Goal: Information Seeking & Learning: Learn about a topic

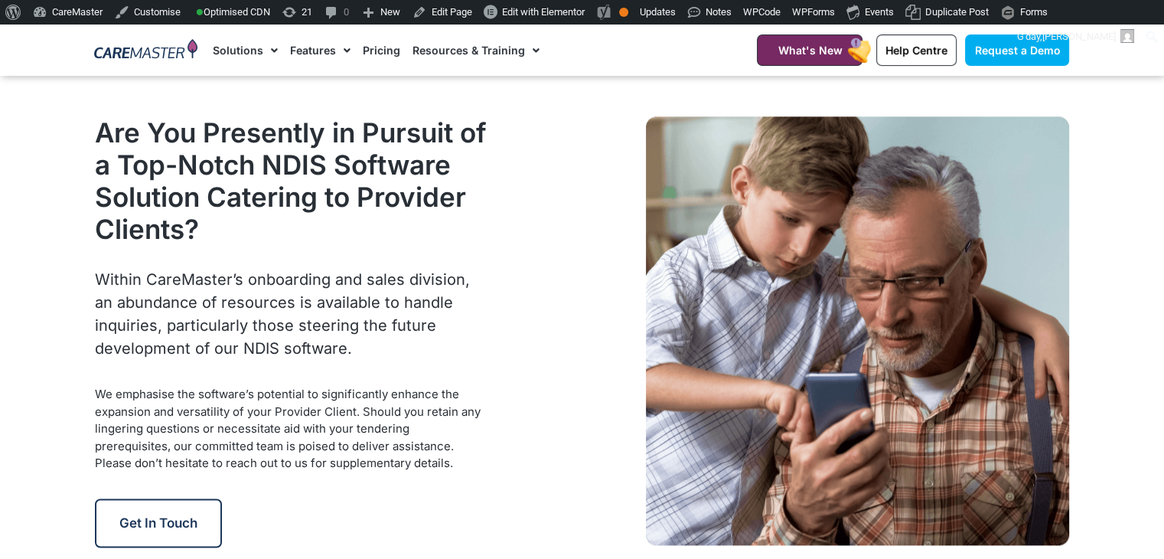
scroll to position [1986, 0]
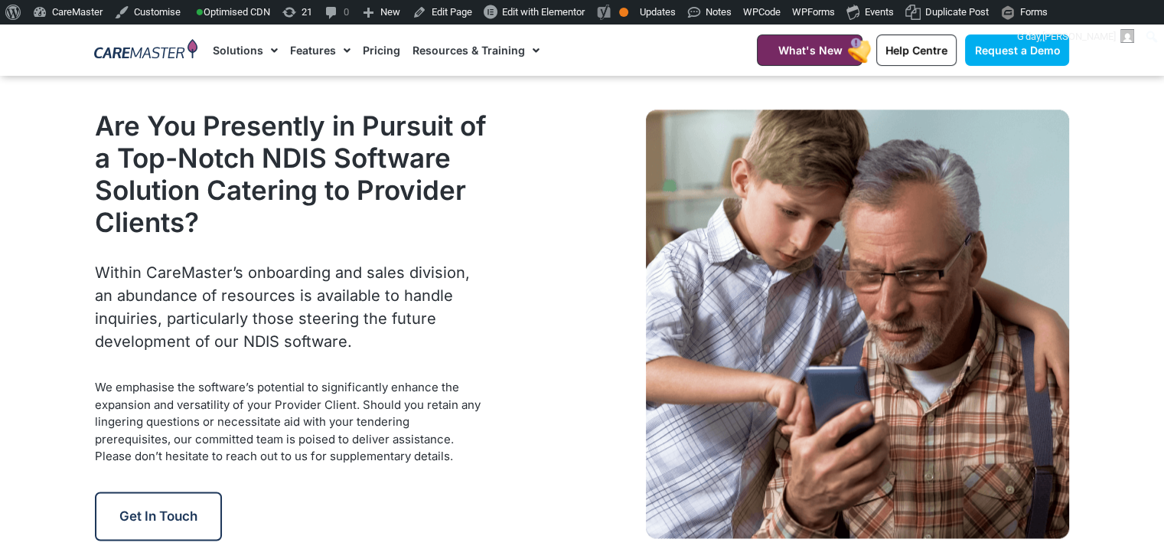
click at [191, 238] on h2 "Are You Presently in Pursuit of a Top-Notch NDIS Software Solution Catering to …" at bounding box center [291, 173] width 393 height 129
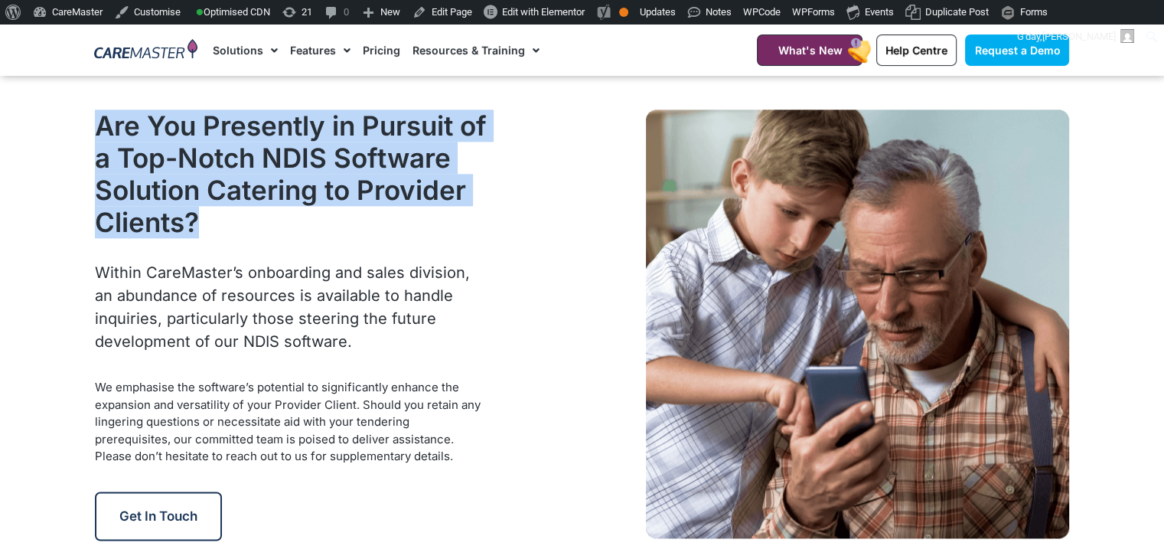
drag, startPoint x: 206, startPoint y: 244, endPoint x: 89, endPoint y: 138, distance: 158.2
click at [89, 138] on div "Are You Presently in Pursuit of a Top-Notch NDIS Software Solution Catering to …" at bounding box center [291, 325] width 409 height 446
copy h2 "Are You Presently in Pursuit of a Top-Notch NDIS Software Solution Catering to …"
drag, startPoint x: 358, startPoint y: 362, endPoint x: 92, endPoint y: 293, distance: 275.0
click at [92, 293] on div "Are You Presently in Pursuit of a Top-Notch NDIS Software Solution Catering to …" at bounding box center [291, 325] width 409 height 446
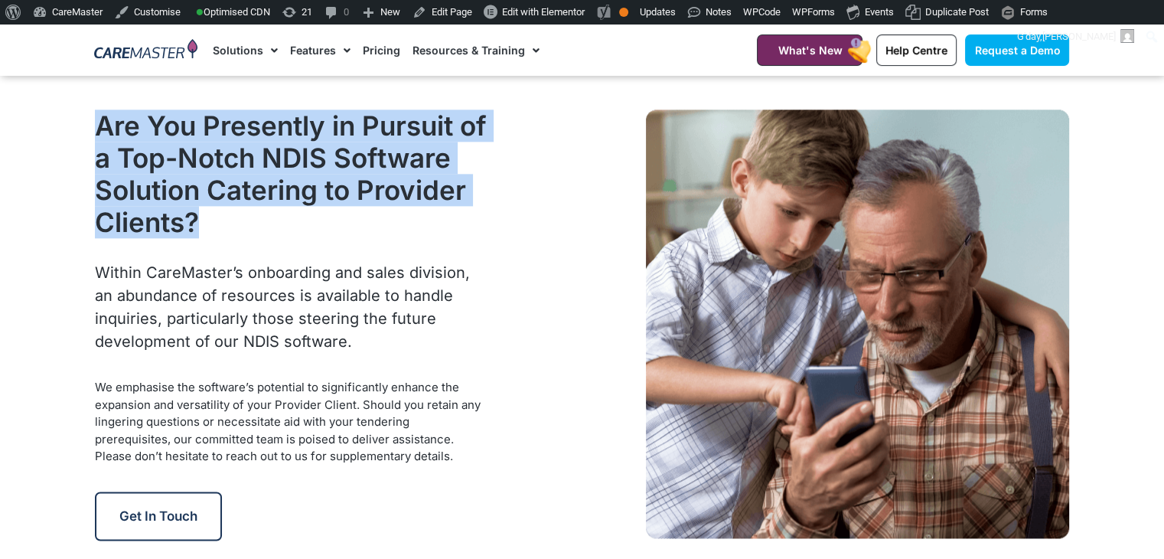
copy span "Within CareMaster’s onboarding and sales division, an abundance of resources is…"
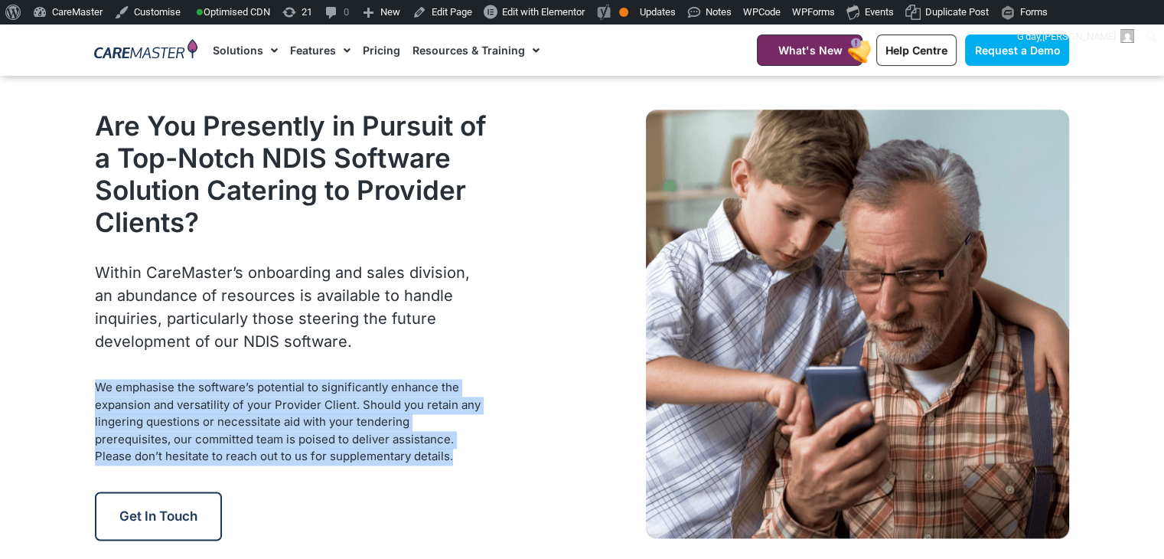
drag, startPoint x: 393, startPoint y: 474, endPoint x: 53, endPoint y: 399, distance: 348.5
click at [53, 399] on section "Are You Presently in Pursuit of a Top-Notch NDIS Software Solution Catering to …" at bounding box center [582, 325] width 1164 height 446
copy span "We emphasise the software’s potential to significantly enhance the expansion an…"
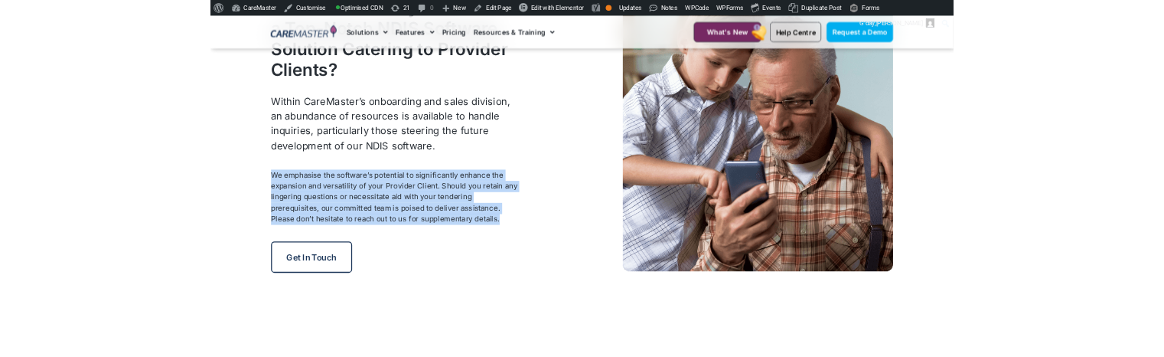
scroll to position [2123, 0]
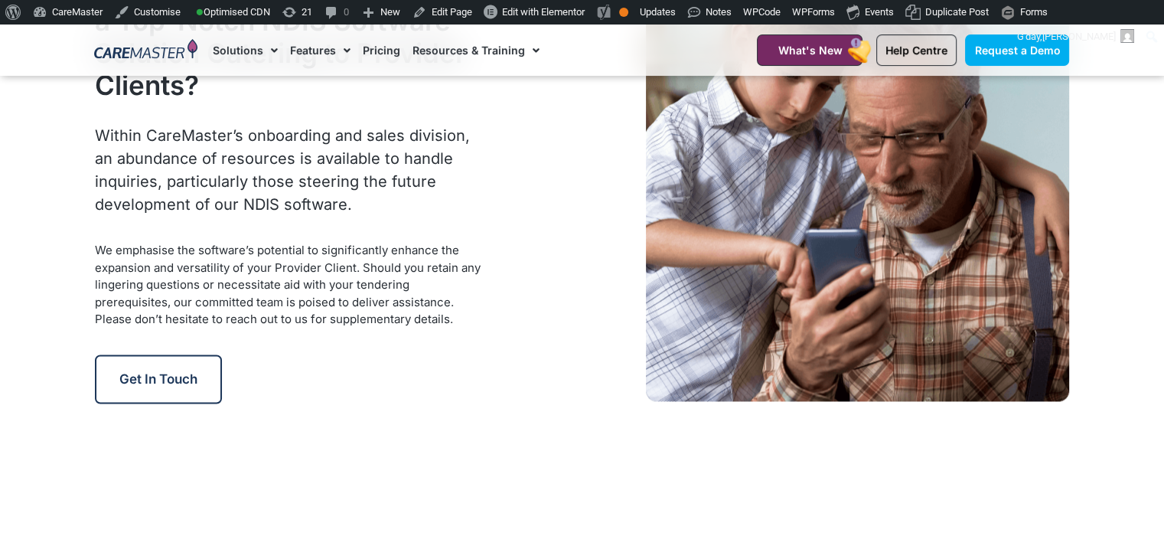
click at [531, 229] on div at bounding box center [786, 188] width 582 height 446
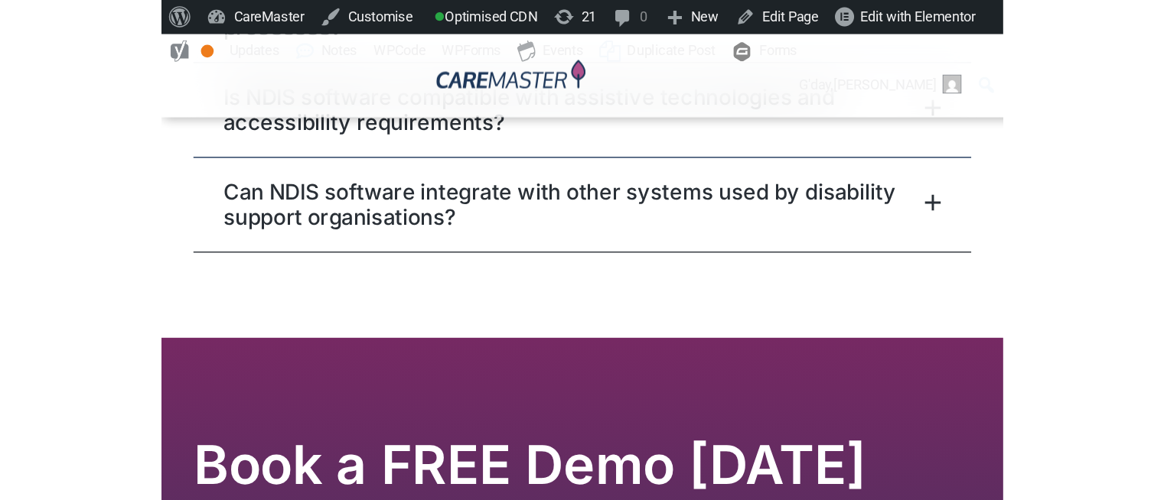
scroll to position [5121, 0]
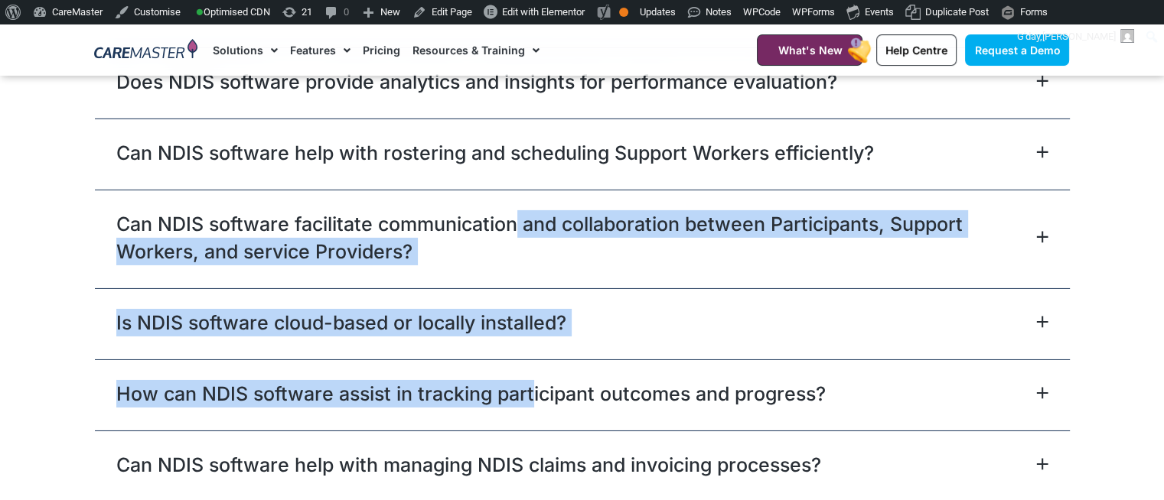
drag, startPoint x: 514, startPoint y: 247, endPoint x: 1012, endPoint y: 171, distance: 504.0
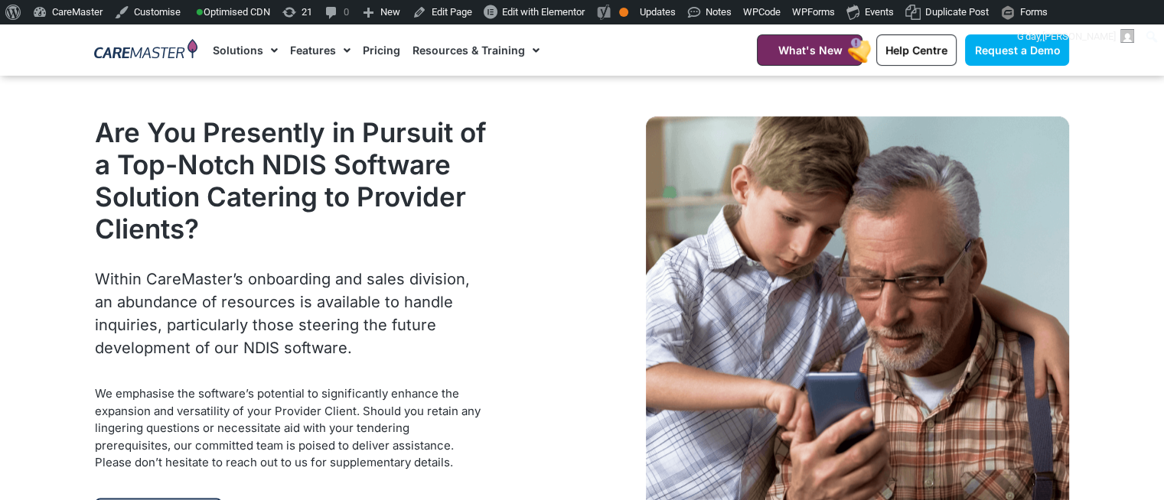
scroll to position [1953, 0]
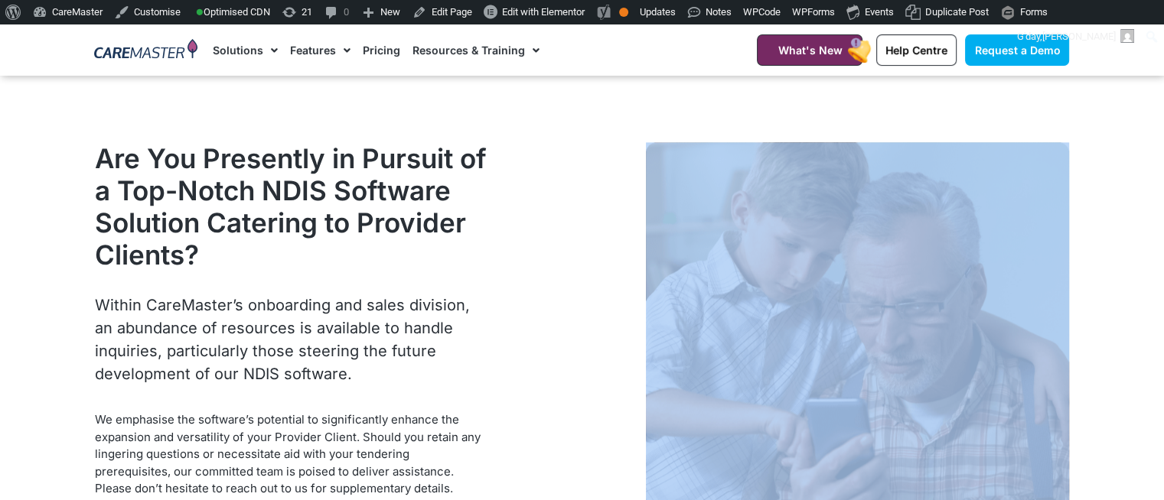
drag, startPoint x: 1154, startPoint y: 166, endPoint x: 1175, endPoint y: 163, distance: 20.9
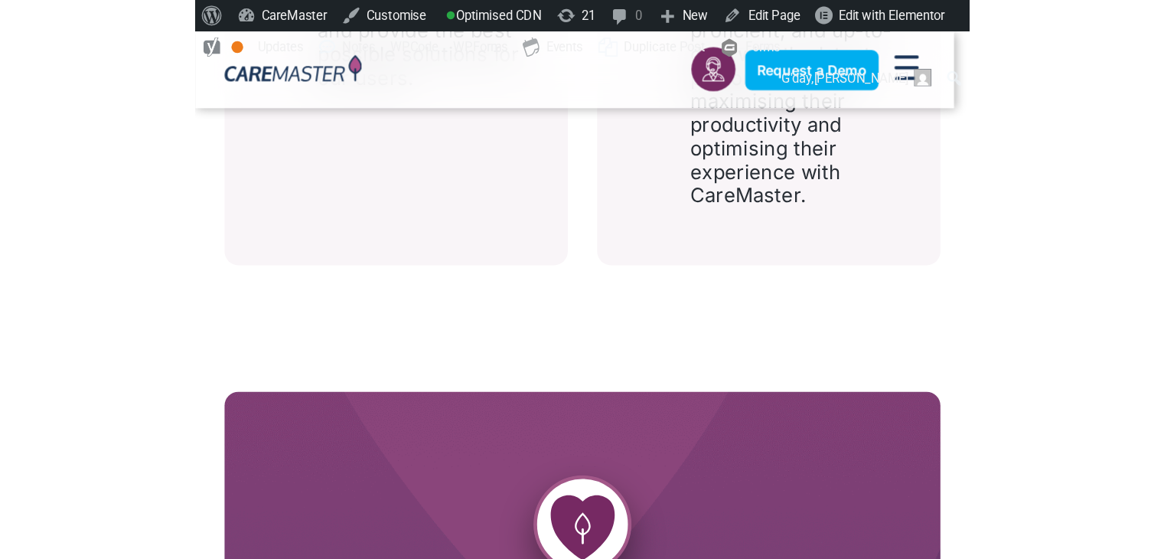
scroll to position [1781, 0]
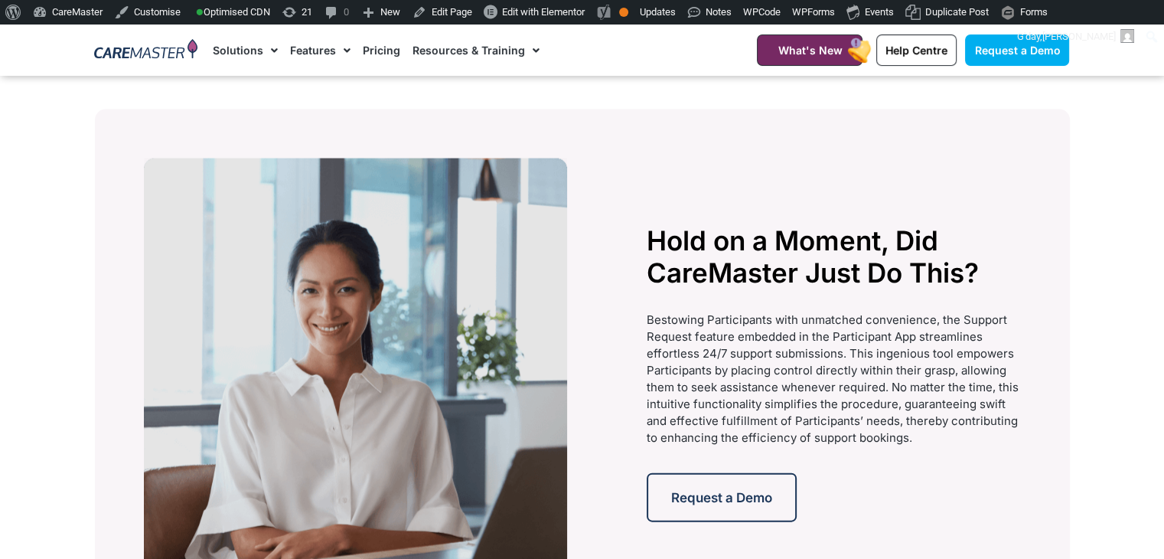
scroll to position [3273, 0]
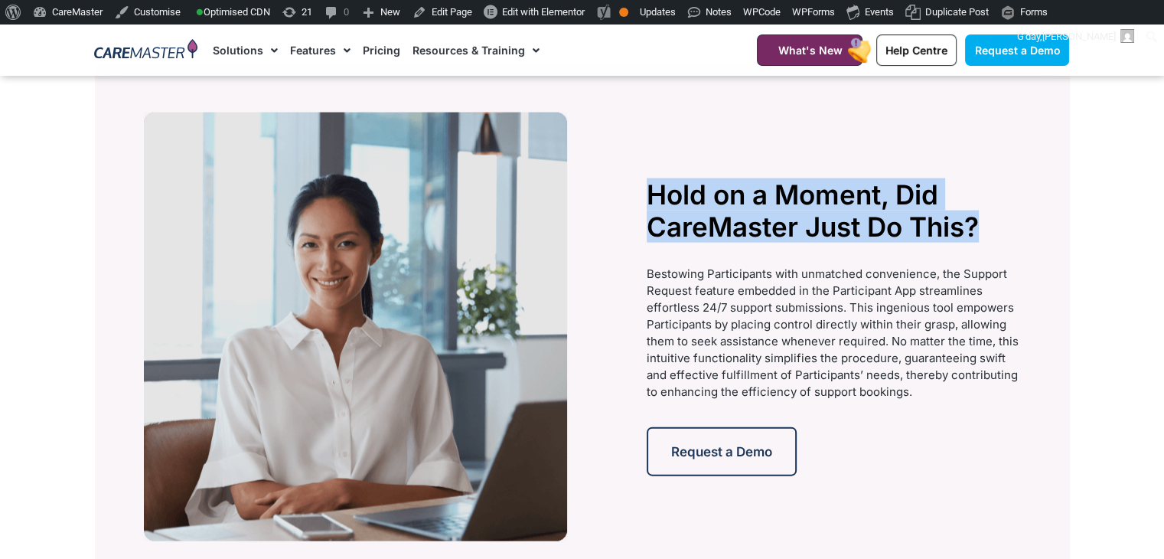
drag, startPoint x: 984, startPoint y: 246, endPoint x: 621, endPoint y: 209, distance: 364.5
click at [621, 209] on div "Hold on a Moment, Did CareMaster Just Do This? Bestowing Participants with unma…" at bounding box center [582, 327] width 891 height 442
copy div "Hold on a Moment, Did CareMaster Just Do This?"
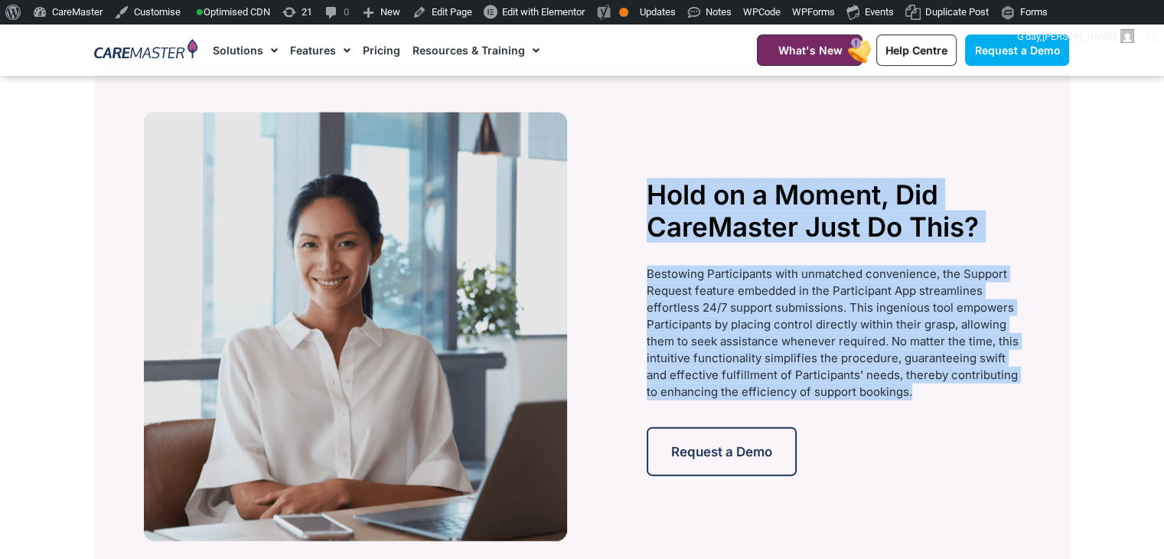
drag, startPoint x: 924, startPoint y: 401, endPoint x: 629, endPoint y: 285, distance: 317.2
click at [629, 285] on div "Hold on a Moment, Did CareMaster Just Do This? Bestowing Participants with unma…" at bounding box center [582, 327] width 891 height 442
click at [865, 411] on div "Bestowing Participants with unmatched convenience, the Support Request feature …" at bounding box center [833, 338] width 373 height 145
click at [916, 400] on p "Bestowing Participants with unmatched convenience, the Support Request feature …" at bounding box center [833, 333] width 373 height 135
click at [817, 411] on div "Bestowing Participants with unmatched convenience, the Support Request feature …" at bounding box center [833, 338] width 373 height 145
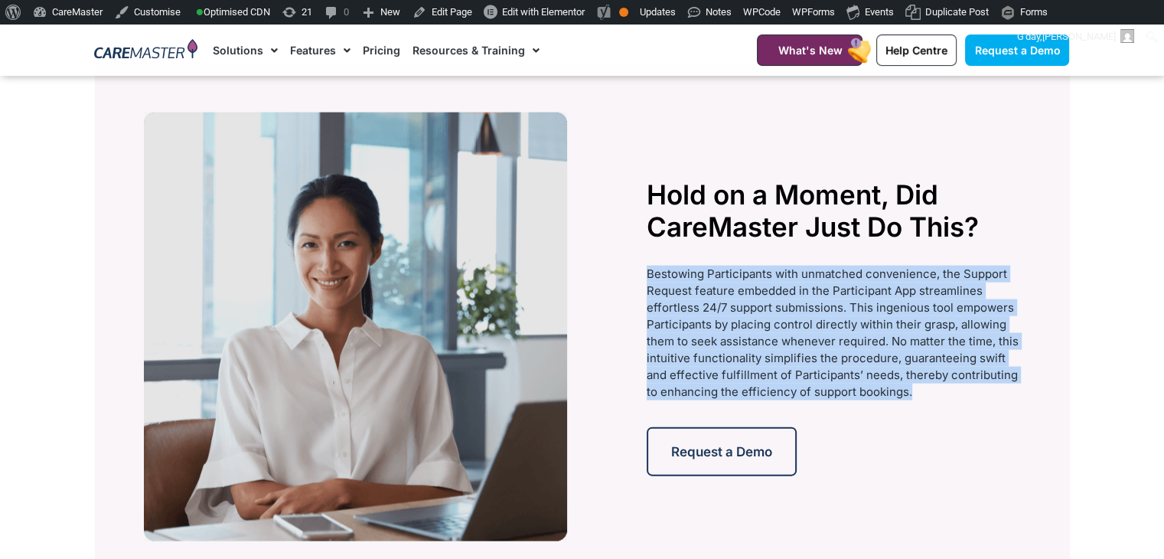
drag, startPoint x: 912, startPoint y: 403, endPoint x: 649, endPoint y: 288, distance: 287.2
click at [649, 288] on p "Bestowing Participants with unmatched convenience, the Support Request feature …" at bounding box center [833, 333] width 373 height 135
copy span "Bestowing Participants with unmatched convenience, the Support Request feature …"
click at [648, 288] on span "Bestowing Participants with unmatched convenience, the Support Request feature …" at bounding box center [833, 332] width 372 height 132
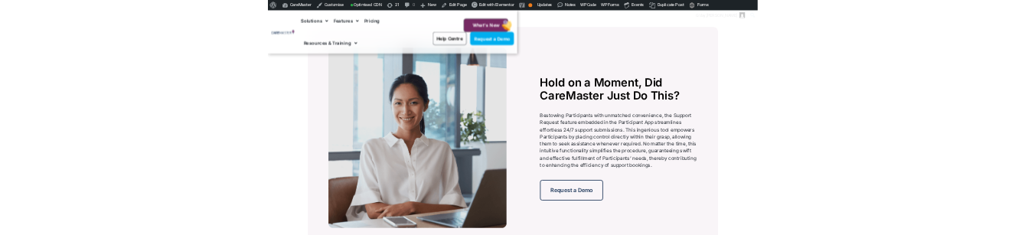
scroll to position [3218, 0]
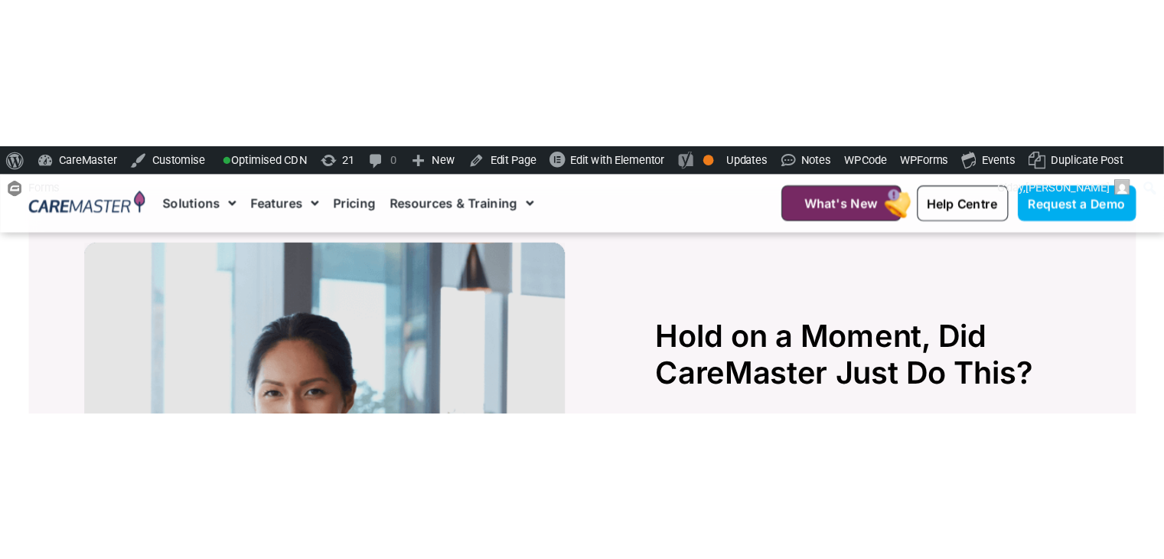
scroll to position [3303, 0]
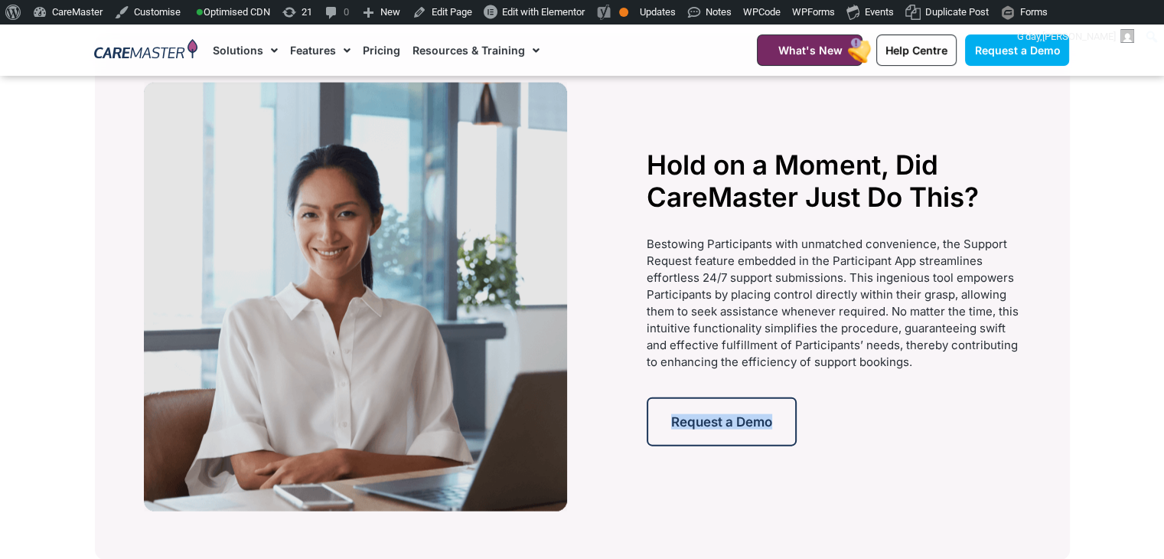
drag, startPoint x: 846, startPoint y: 442, endPoint x: 640, endPoint y: 416, distance: 207.4
click at [640, 416] on div "Hold on a Moment, Did CareMaster Just Do This? Bestowing Participants with unma…" at bounding box center [833, 297] width 387 height 442
copy span "Request a Demo"
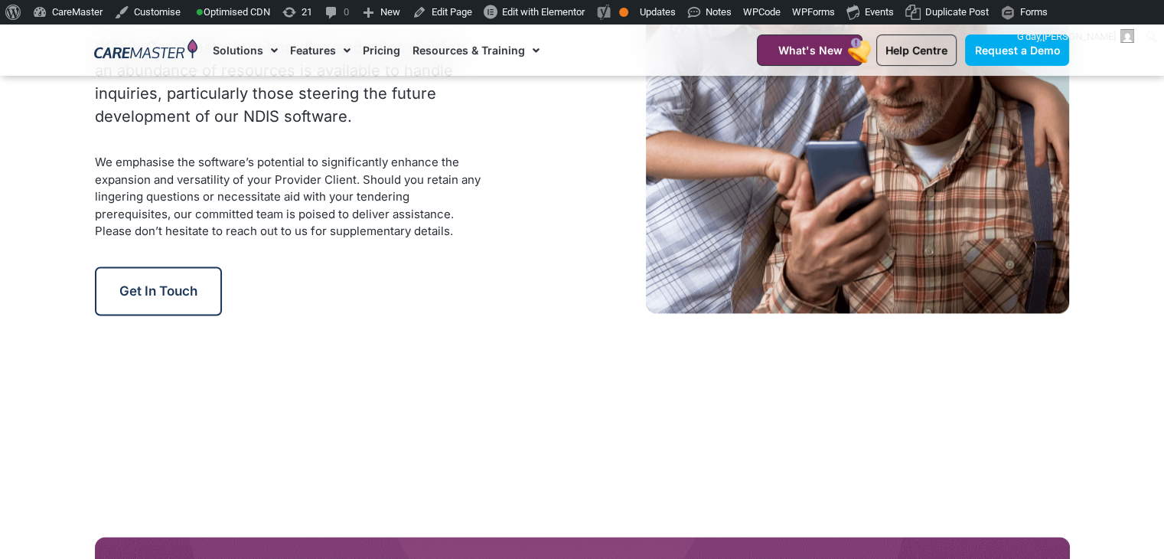
scroll to position [2234, 0]
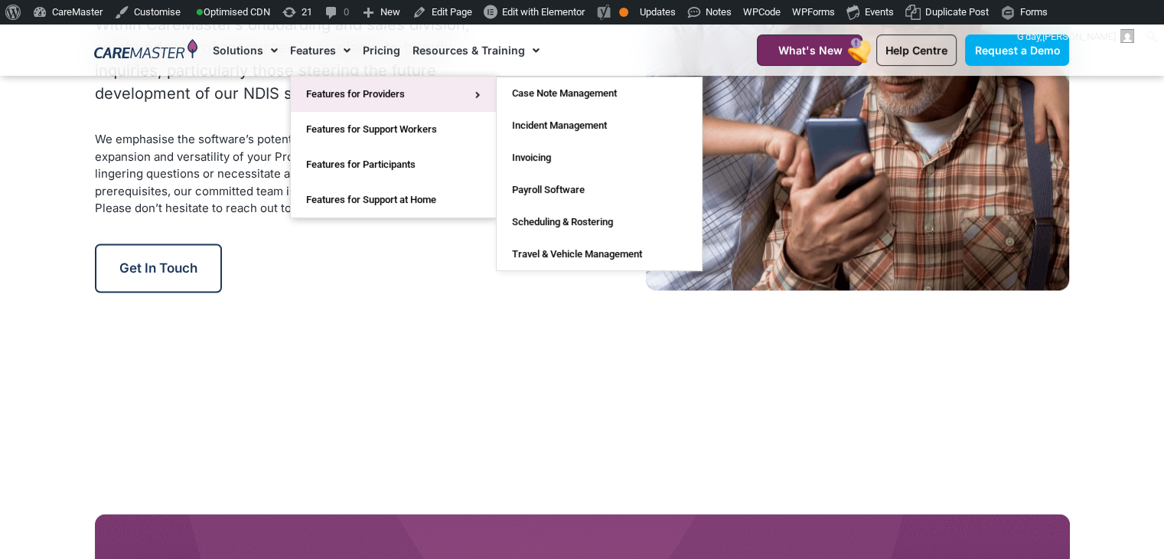
click at [306, 86] on link "Features for Providers" at bounding box center [393, 94] width 205 height 35
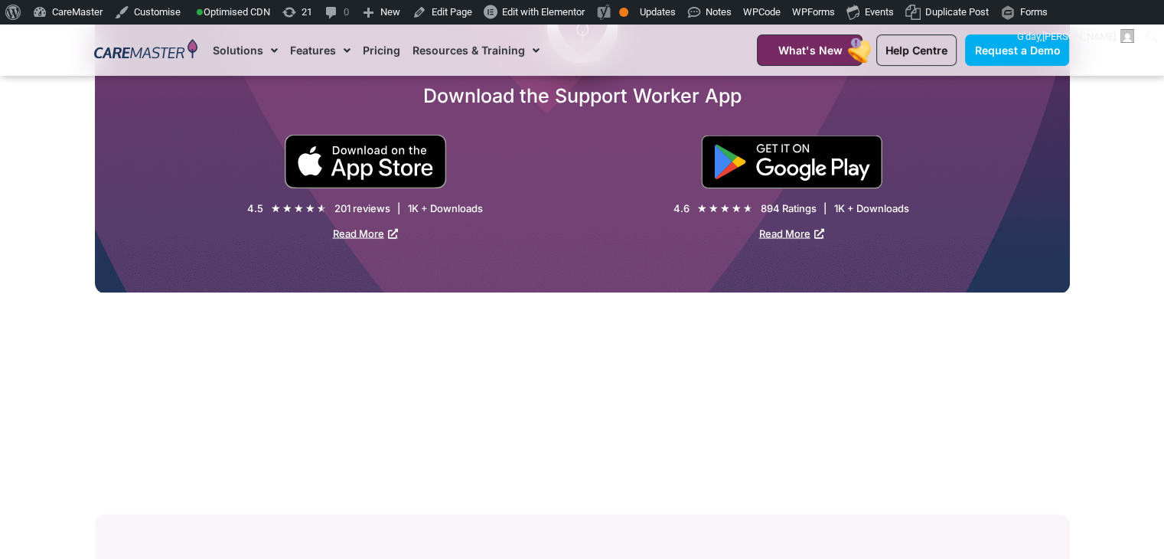
scroll to position [2846, 0]
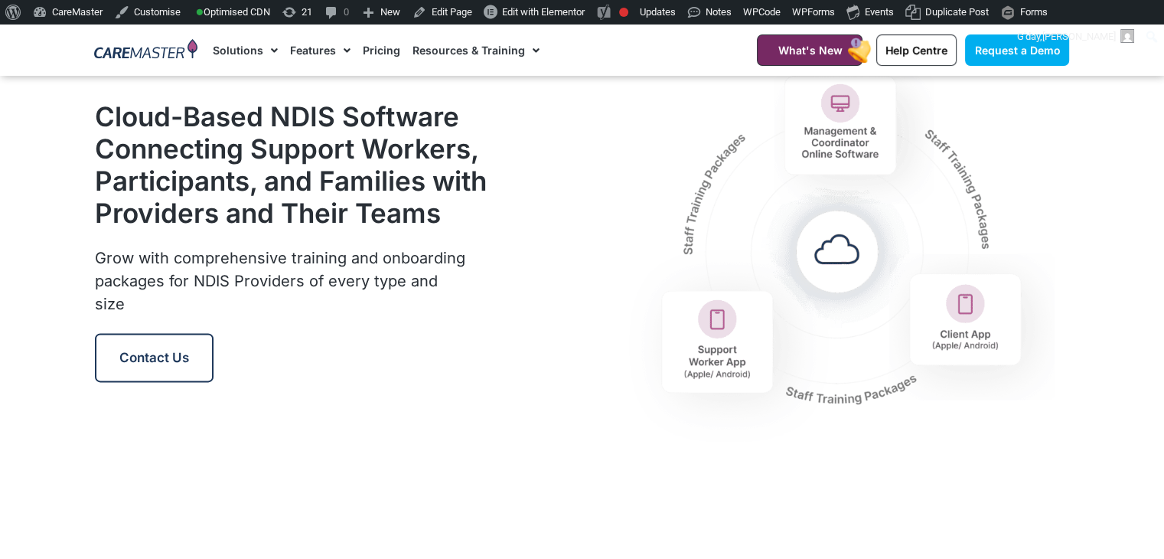
click at [141, 57] on img at bounding box center [145, 50] width 103 height 23
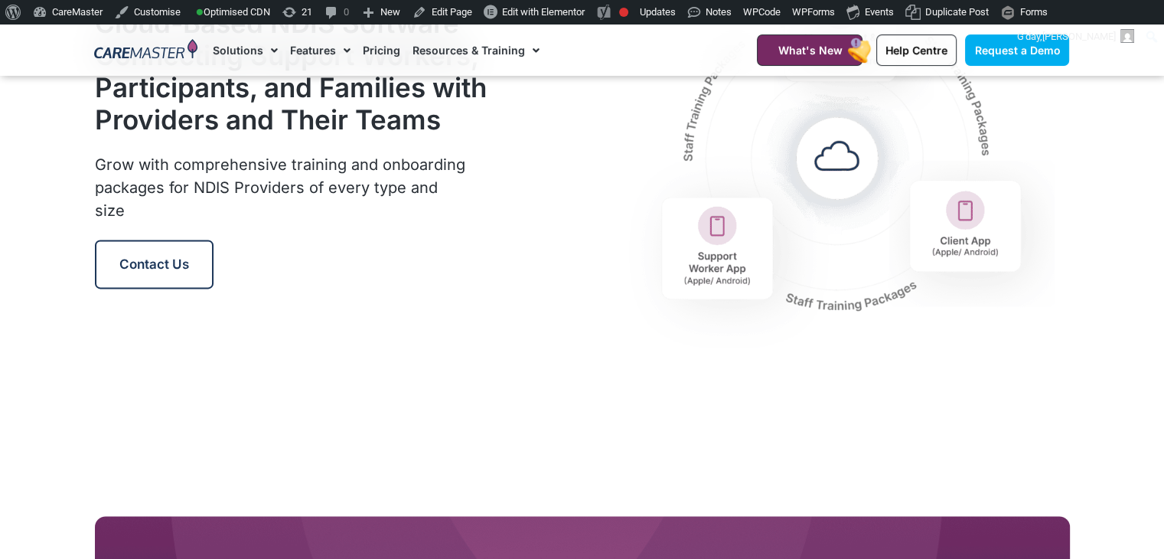
scroll to position [1953, 0]
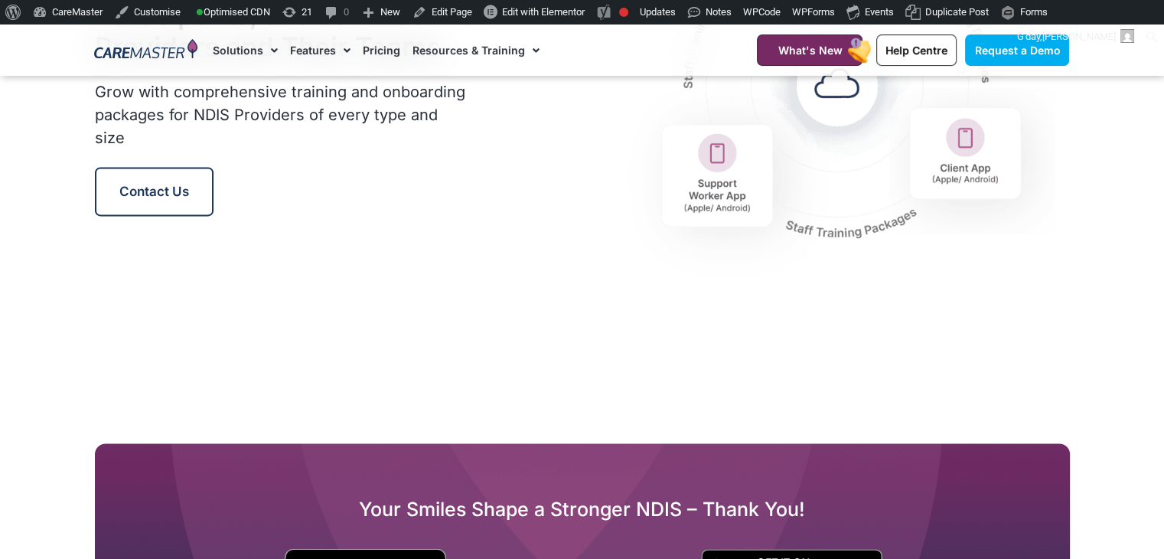
scroll to position [1989, 0]
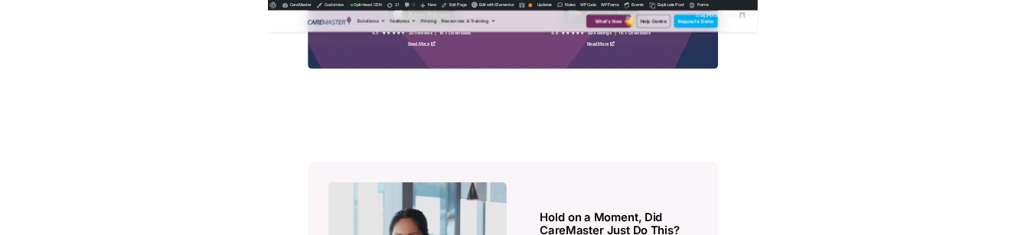
scroll to position [2599, 0]
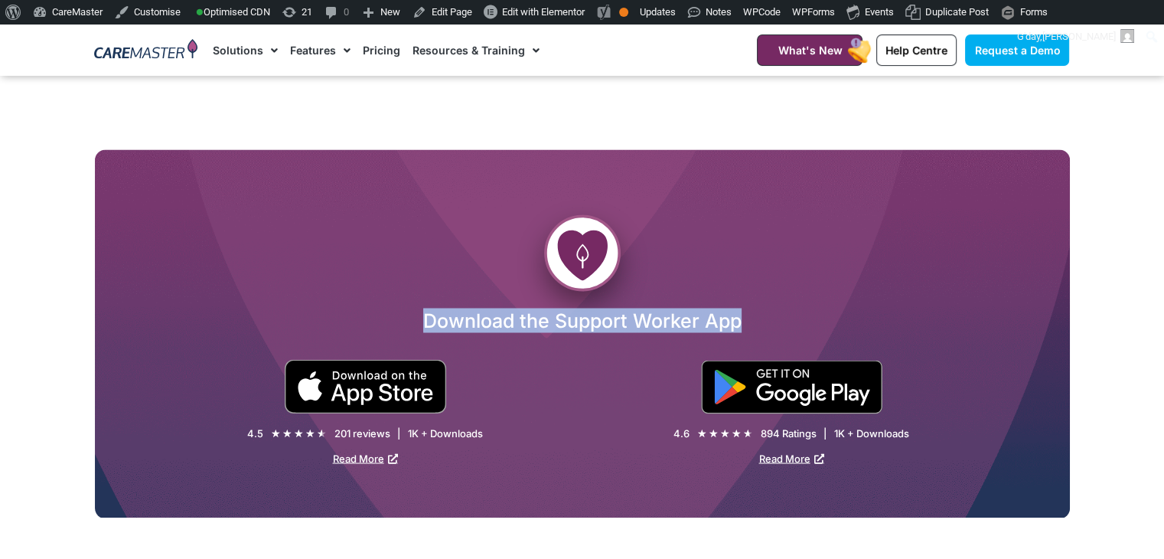
drag, startPoint x: 419, startPoint y: 332, endPoint x: 738, endPoint y: 346, distance: 318.6
click at [738, 346] on div "Download the Support Worker App" at bounding box center [582, 333] width 975 height 51
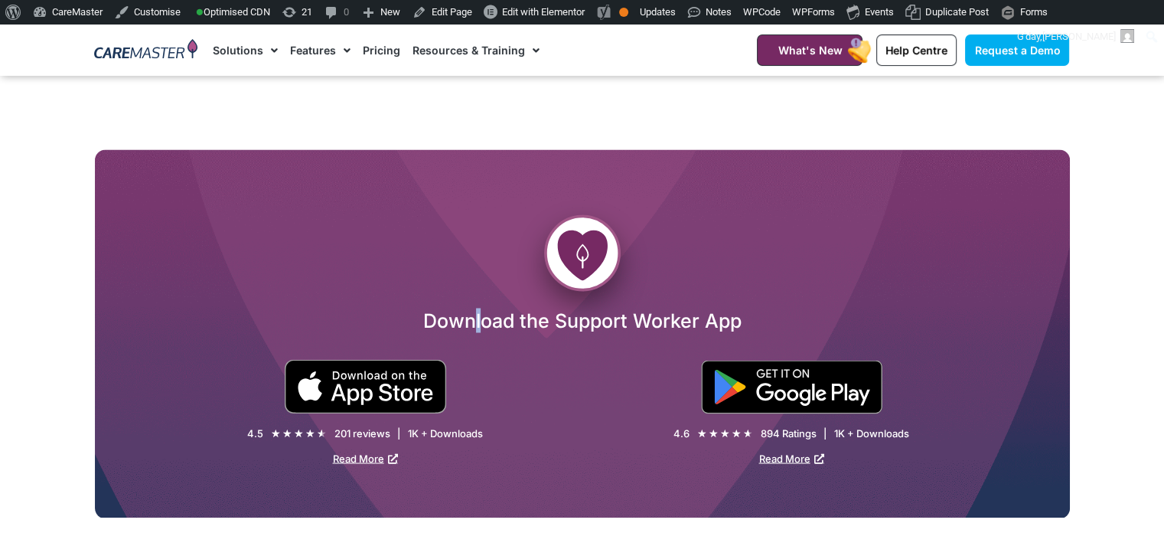
drag, startPoint x: 647, startPoint y: 320, endPoint x: 471, endPoint y: 334, distance: 176.6
click at [474, 332] on h2 "Download the Support Worker App" at bounding box center [582, 320] width 975 height 24
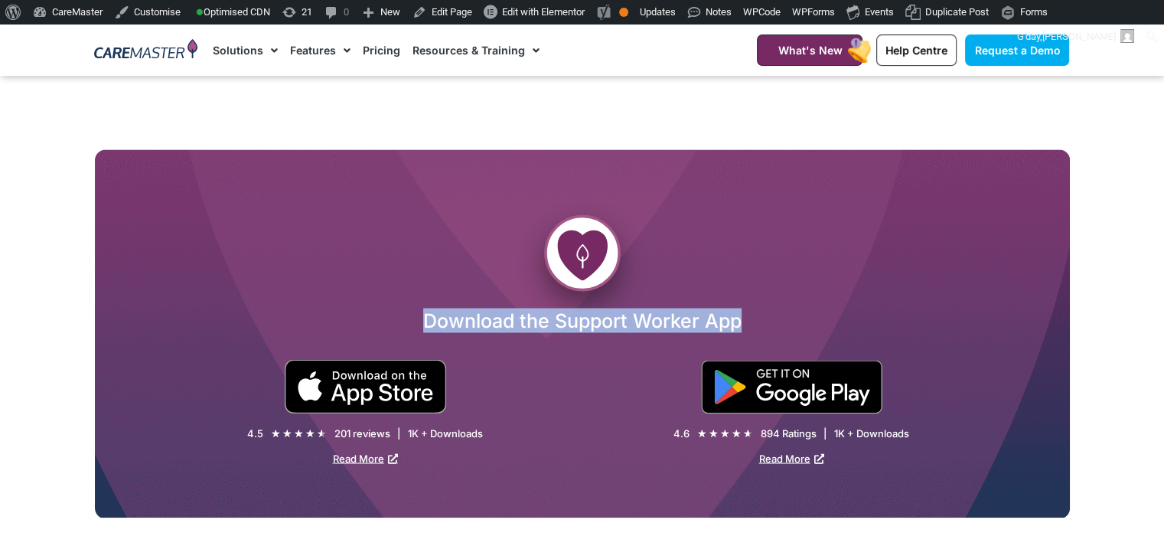
drag, startPoint x: 409, startPoint y: 325, endPoint x: 748, endPoint y: 340, distance: 339.3
click at [748, 332] on h2 "Download the Support Worker App" at bounding box center [582, 320] width 975 height 24
copy h2 "Download the Support Worker App"
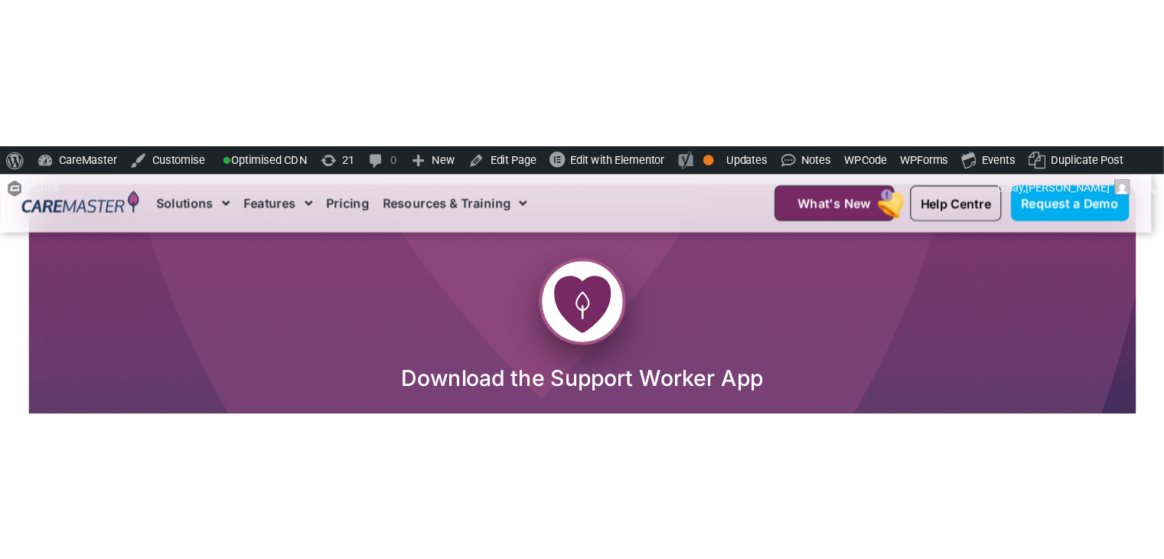
scroll to position [2722, 0]
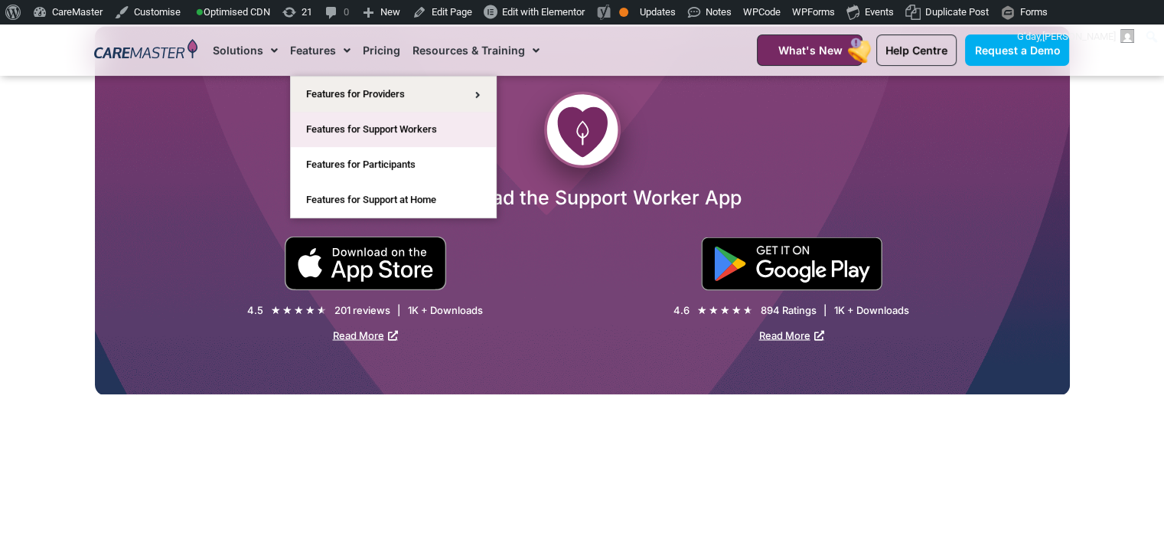
click at [365, 127] on link "Features for Support Workers" at bounding box center [393, 129] width 205 height 35
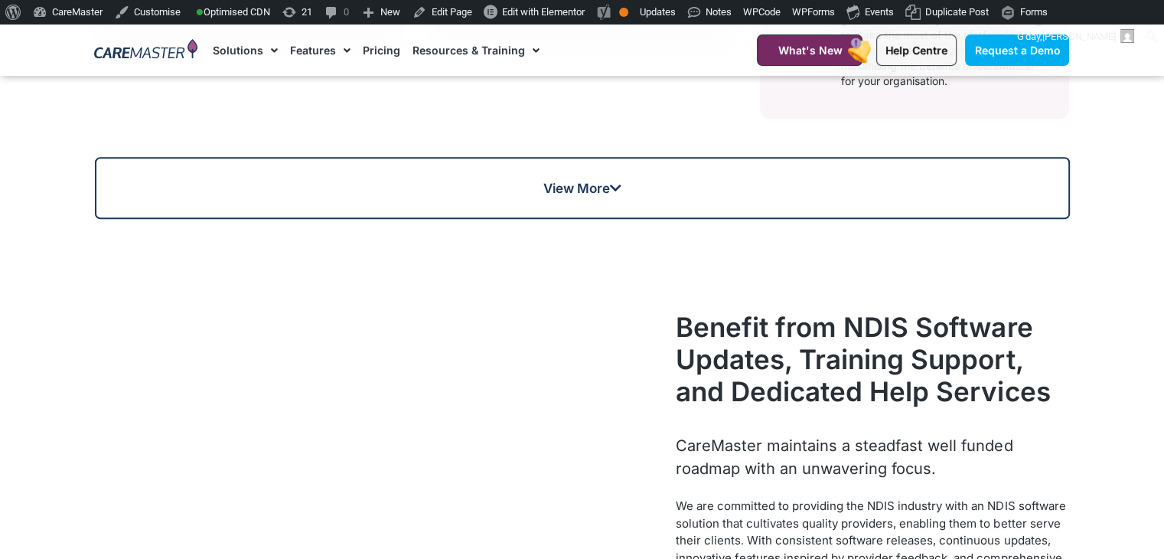
scroll to position [1290, 0]
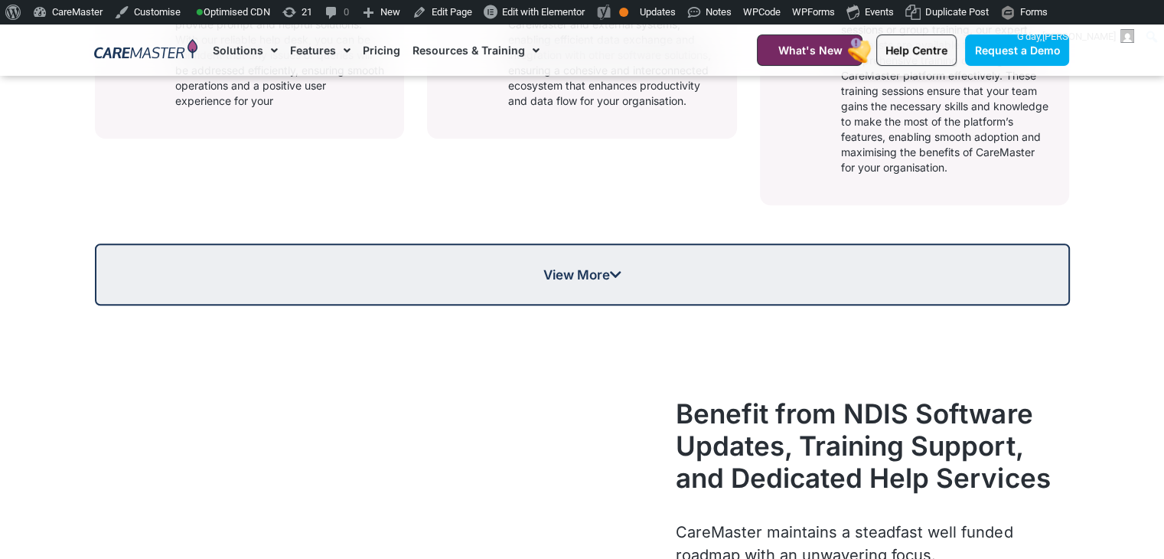
click at [609, 278] on span "View More" at bounding box center [582, 274] width 78 height 13
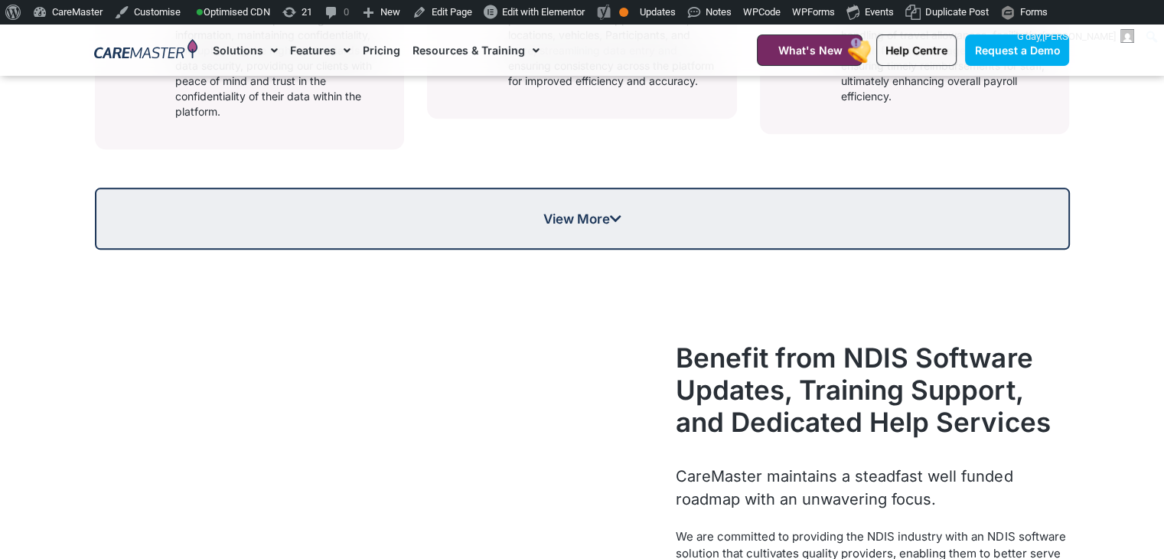
scroll to position [1868, 0]
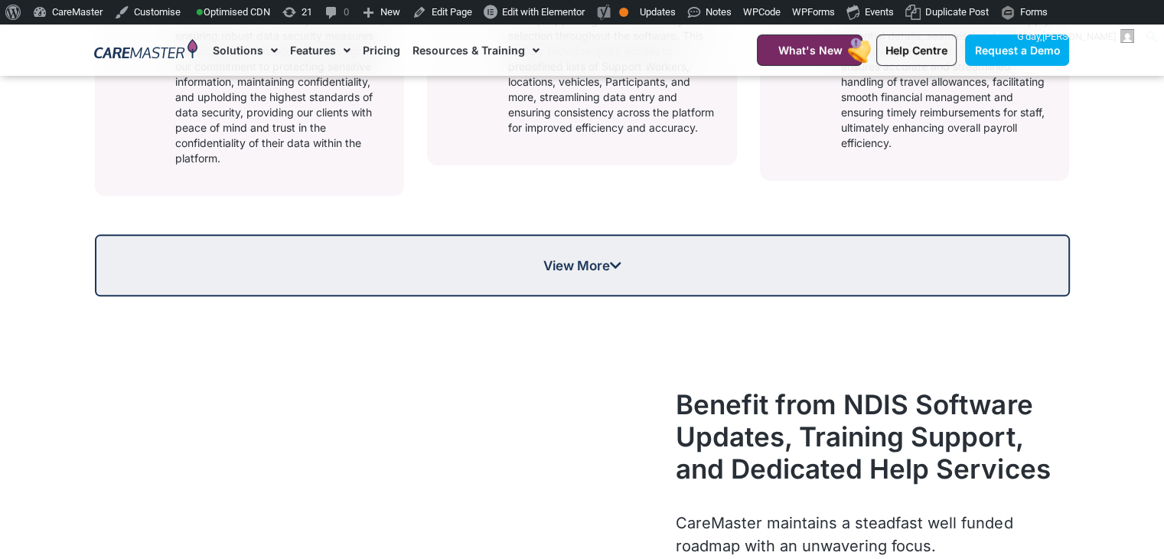
click at [696, 253] on link "View More" at bounding box center [582, 265] width 975 height 62
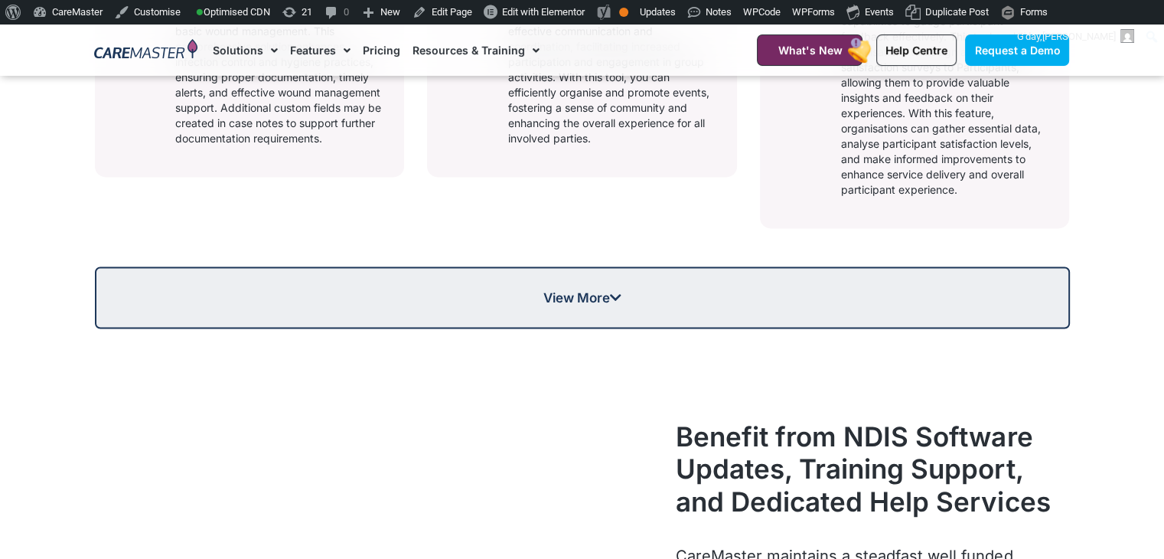
scroll to position [2401, 0]
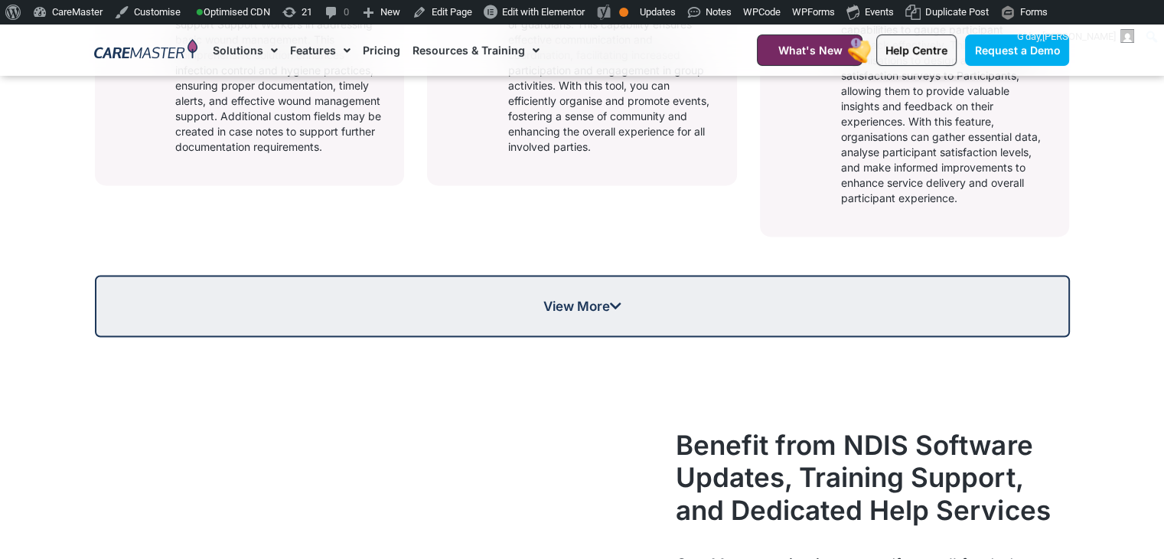
click at [628, 325] on link "View More" at bounding box center [582, 306] width 975 height 62
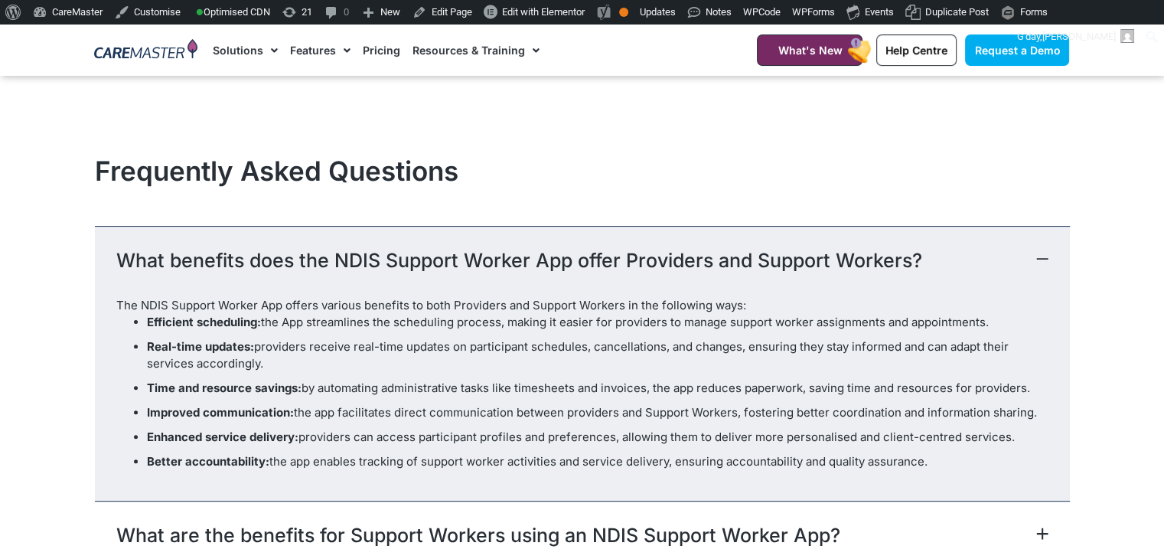
scroll to position [6241, 0]
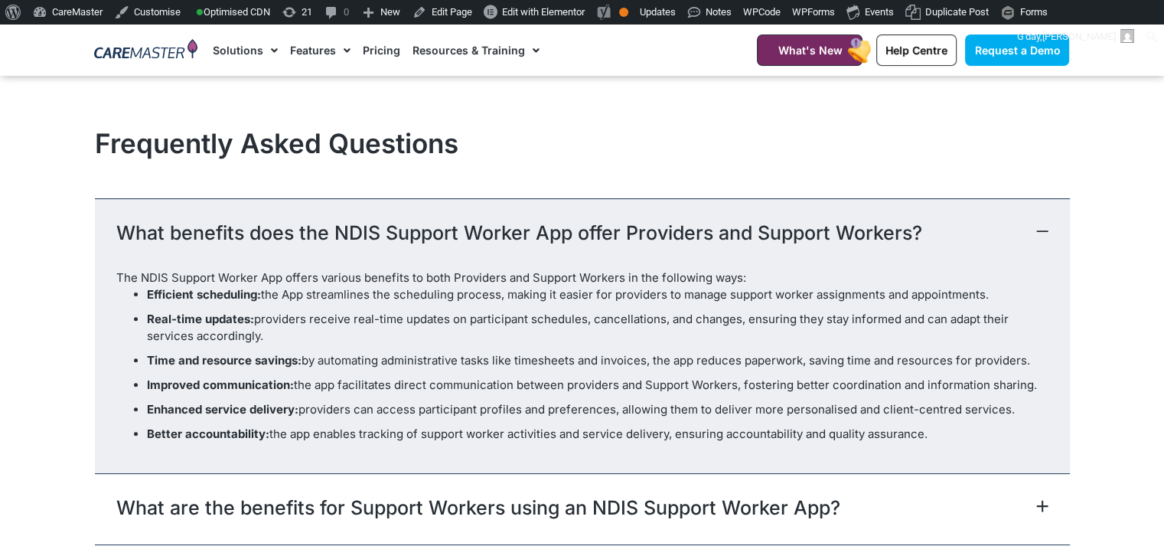
click at [1035, 236] on span at bounding box center [1039, 232] width 18 height 15
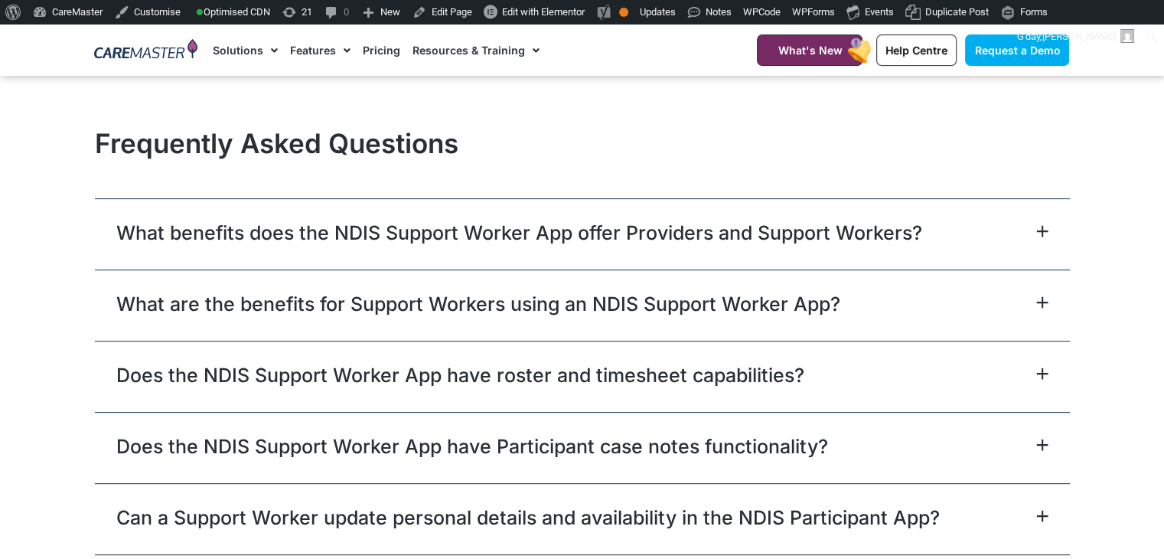
click at [1035, 236] on span at bounding box center [1039, 232] width 18 height 15
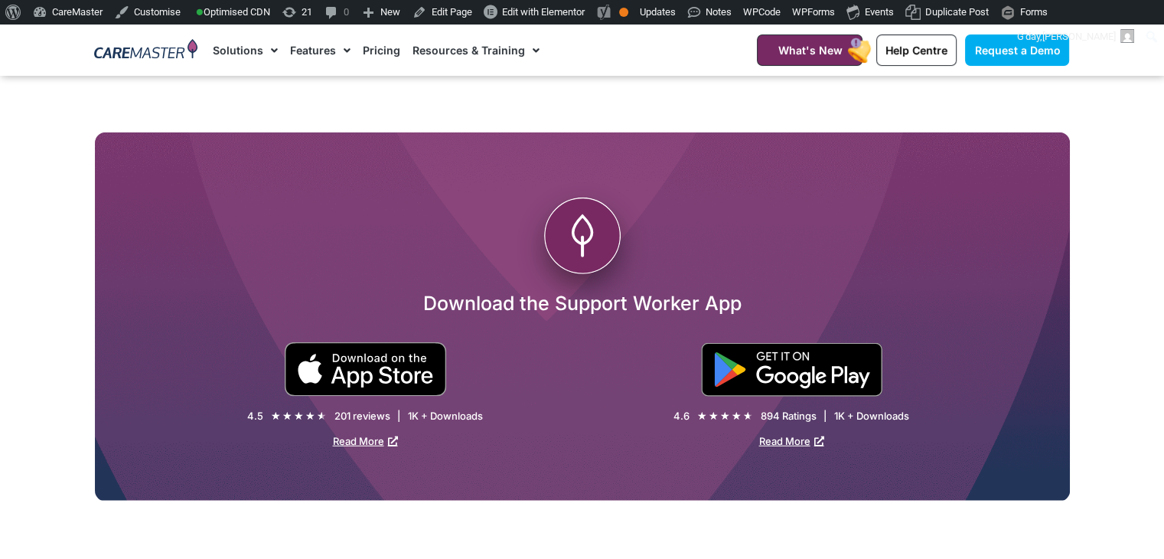
scroll to position [4140, 0]
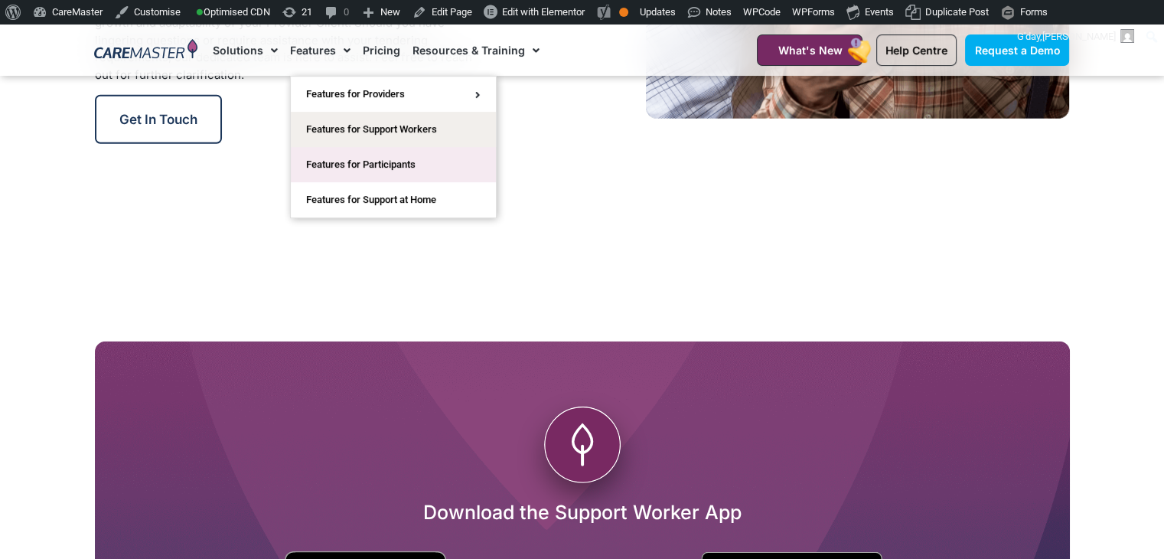
click at [380, 162] on link "Features for Participants" at bounding box center [393, 164] width 205 height 35
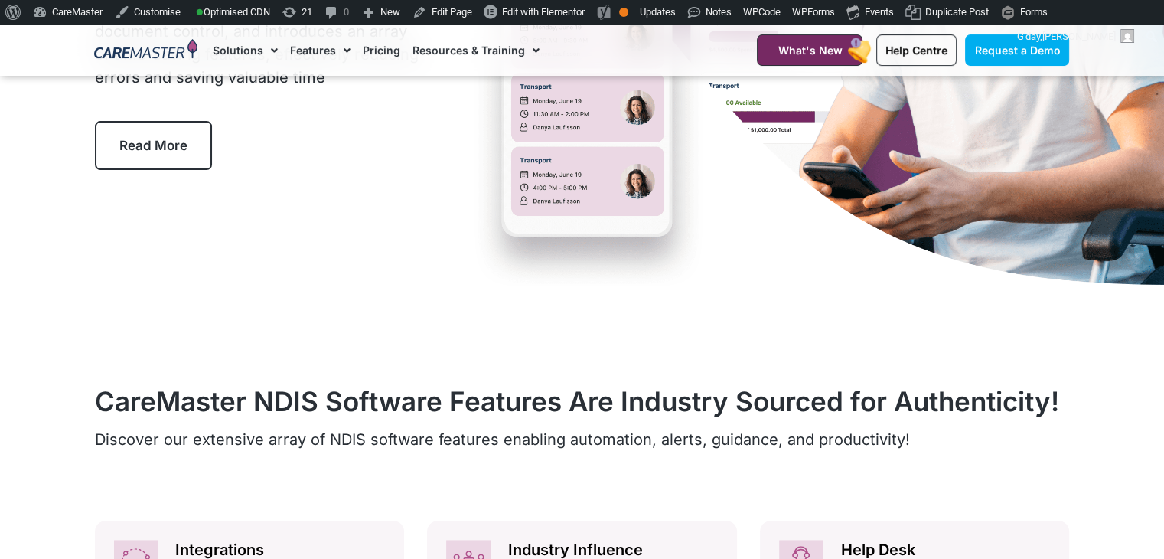
scroll to position [349, 0]
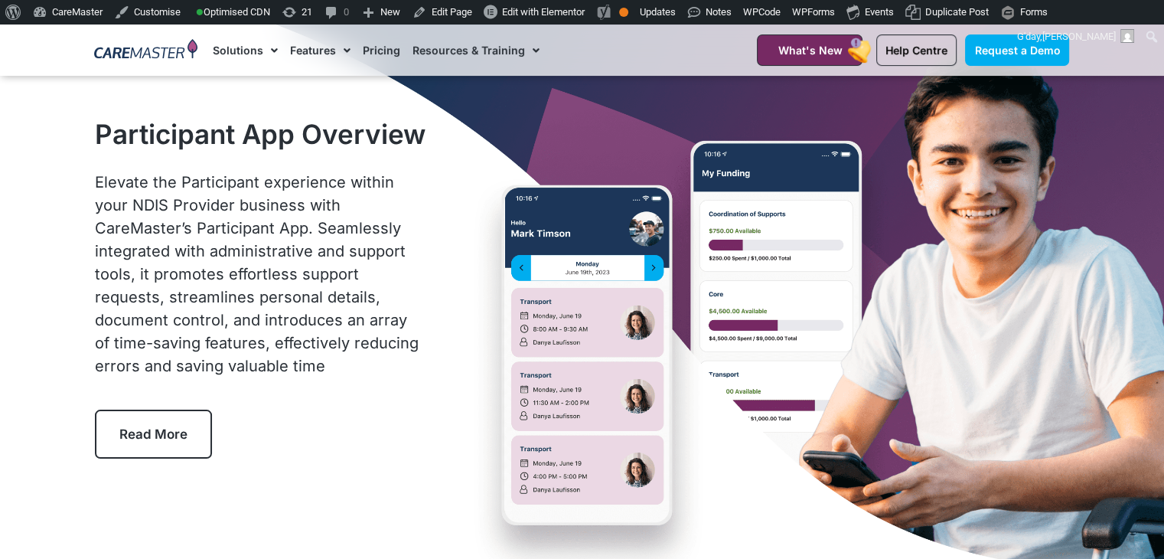
scroll to position [0, 0]
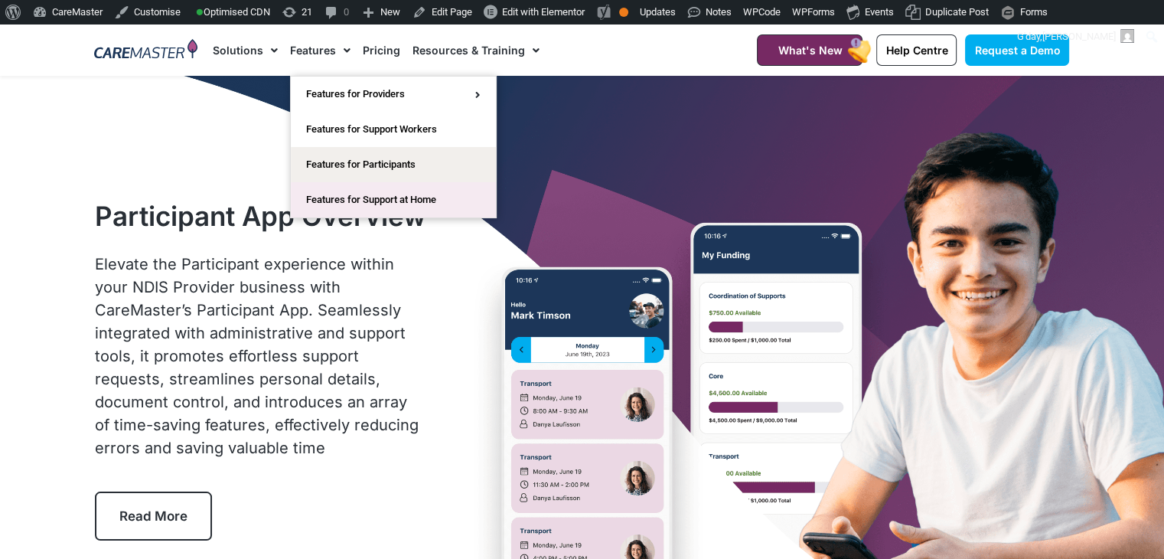
click at [376, 195] on link "Features for Support at Home" at bounding box center [393, 199] width 205 height 35
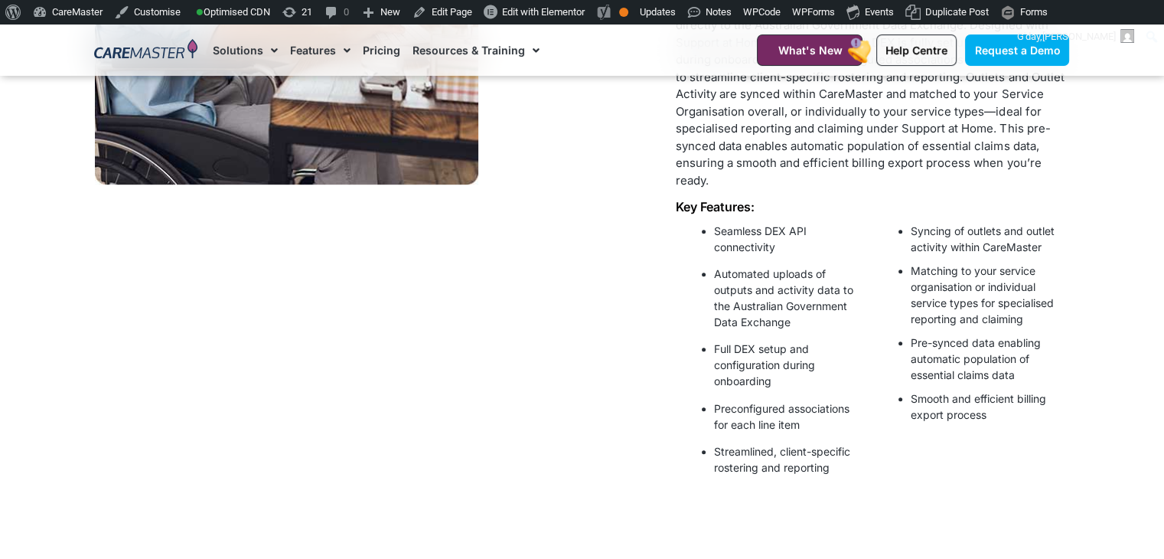
scroll to position [817, 0]
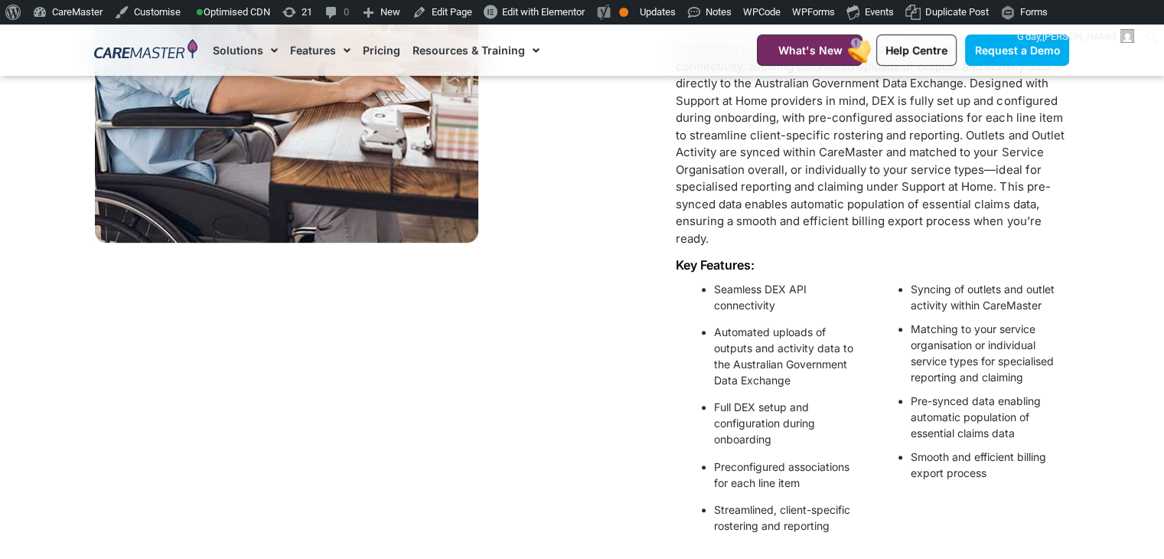
drag, startPoint x: 1168, startPoint y: 51, endPoint x: 1175, endPoint y: 137, distance: 86.7
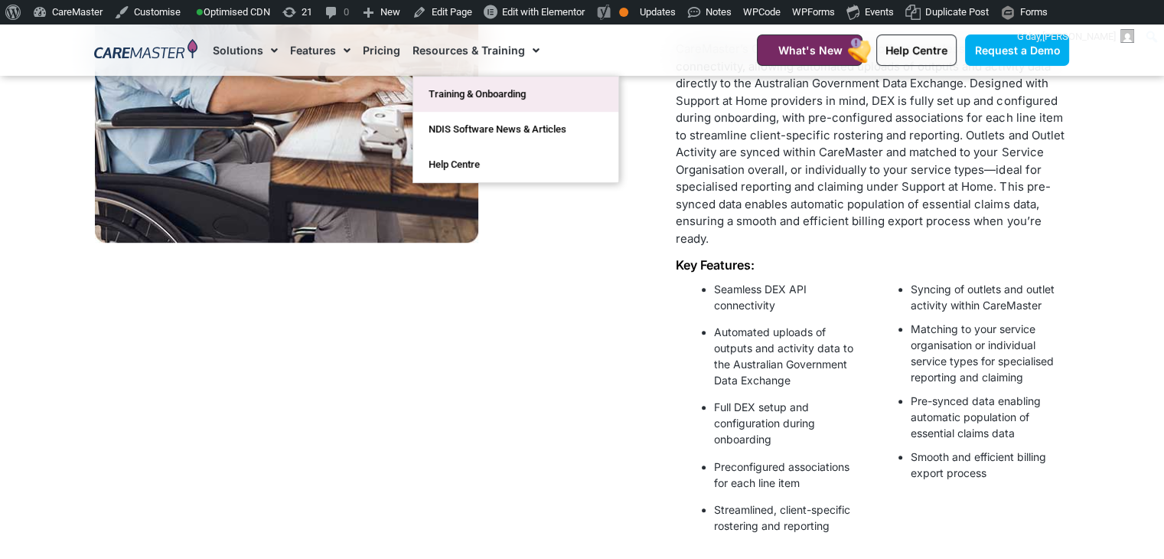
click at [481, 83] on link "Training & Onboarding" at bounding box center [515, 94] width 205 height 35
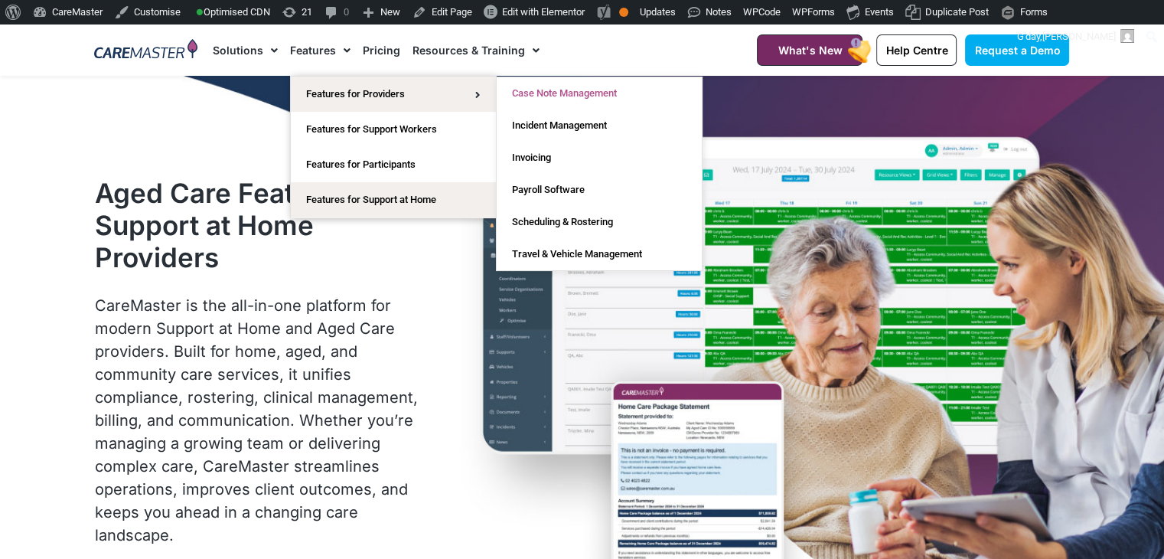
click at [571, 83] on link "Case Note Management" at bounding box center [599, 93] width 205 height 32
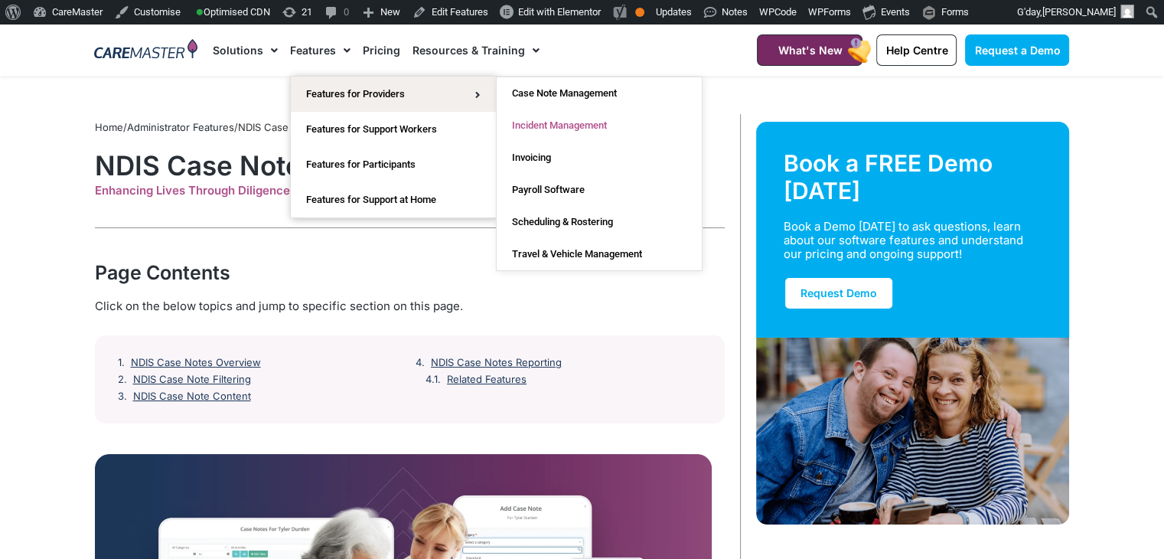
click at [531, 115] on link "Incident Management" at bounding box center [599, 125] width 205 height 32
